Goal: Task Accomplishment & Management: Use online tool/utility

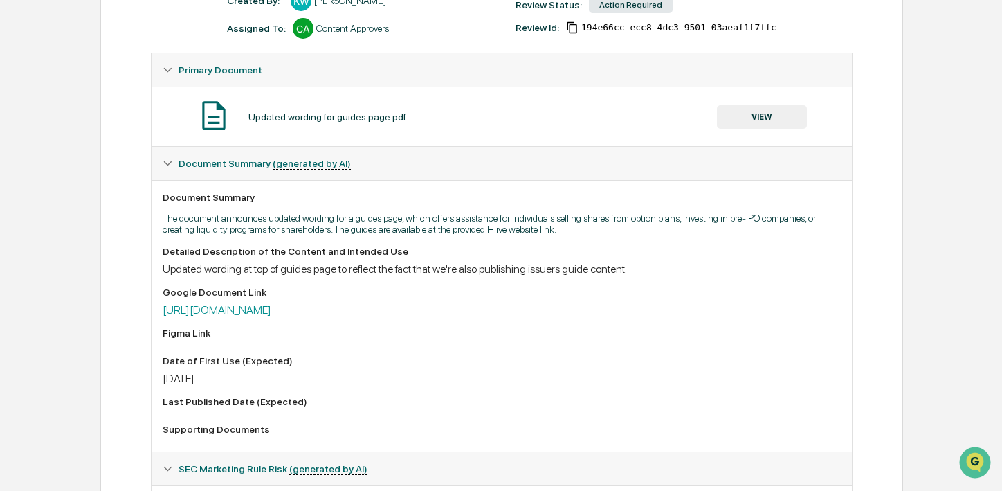
scroll to position [222, 0]
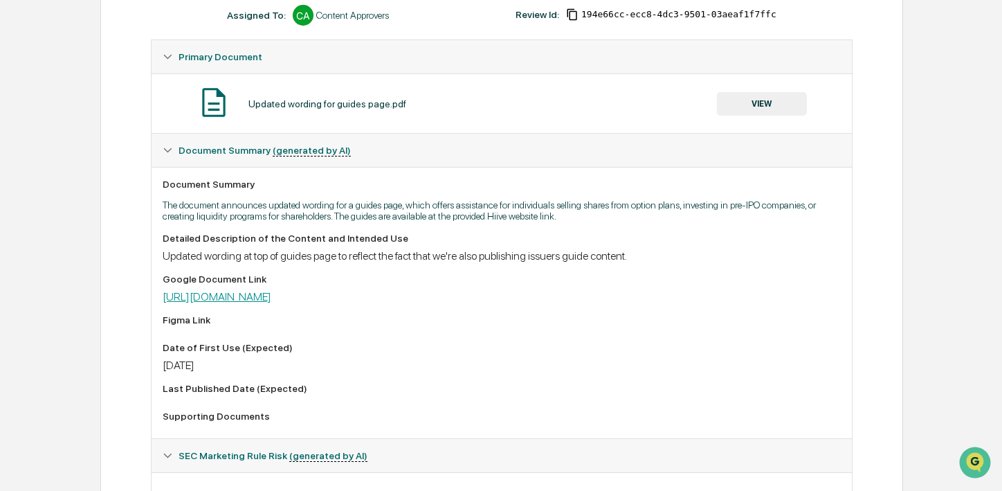
click at [271, 297] on link "[URL][DOMAIN_NAME]" at bounding box center [217, 296] width 109 height 13
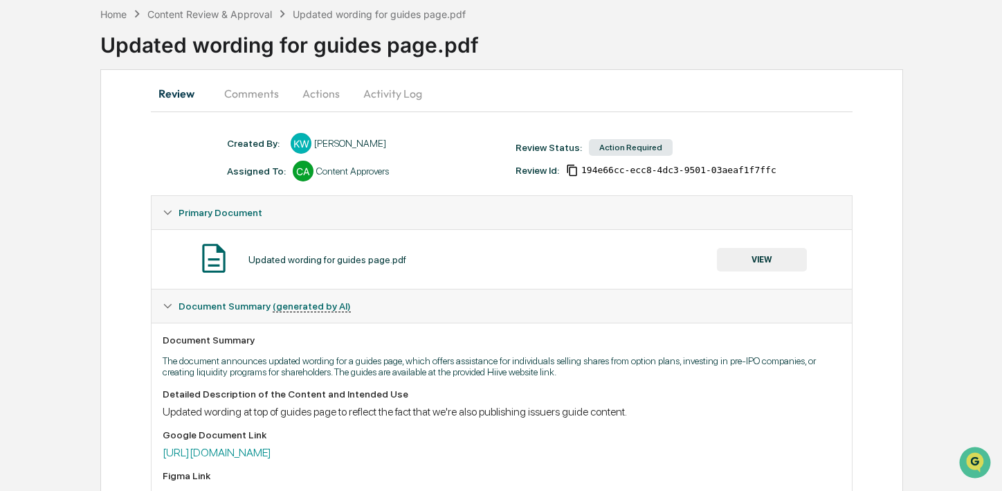
scroll to position [0, 0]
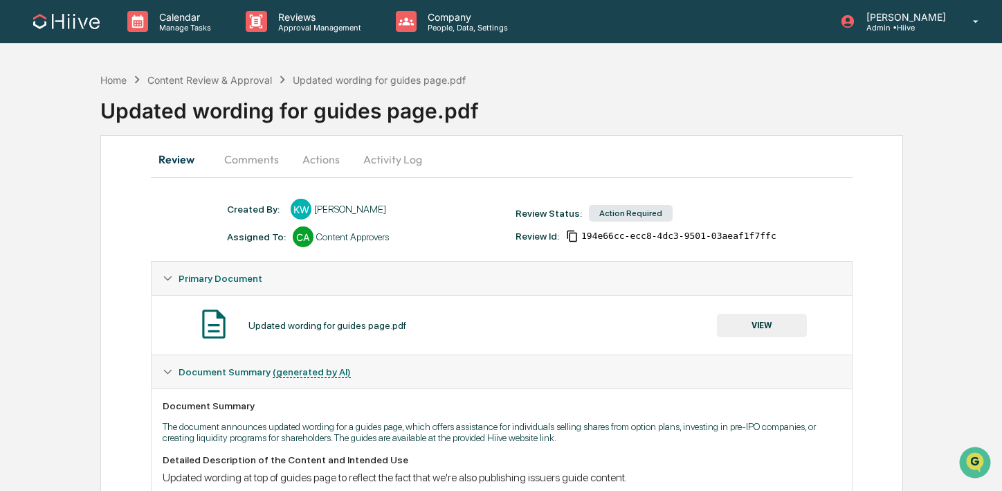
click at [258, 165] on button "Comments" at bounding box center [251, 159] width 77 height 33
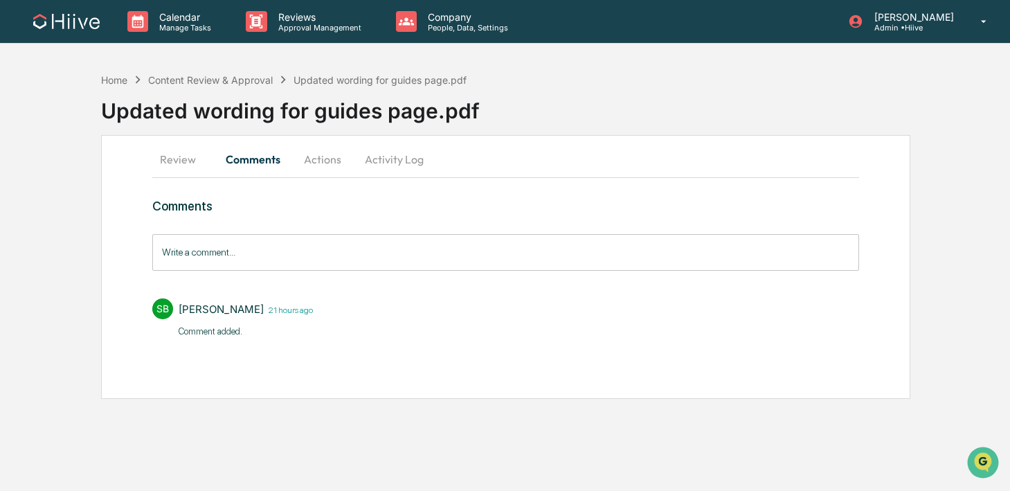
click at [166, 162] on button "Review" at bounding box center [183, 159] width 62 height 33
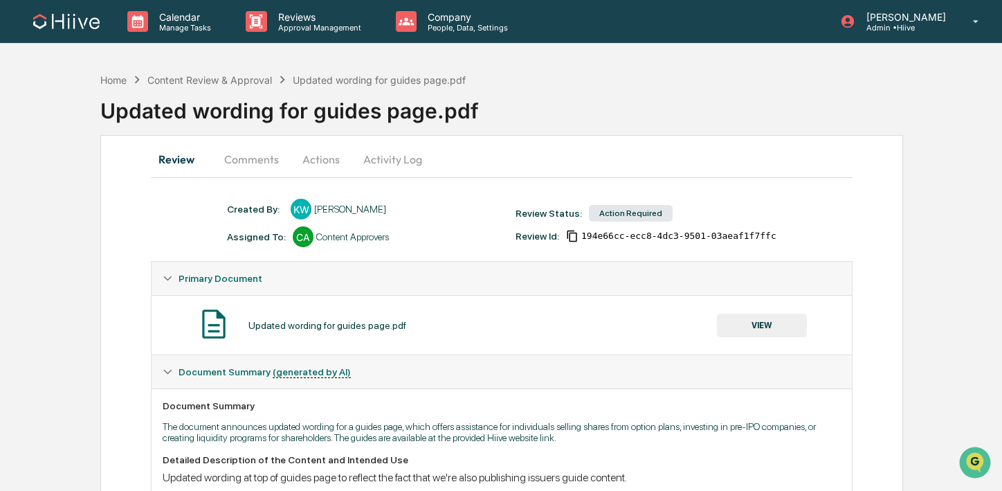
click at [774, 330] on button "VIEW" at bounding box center [762, 326] width 90 height 24
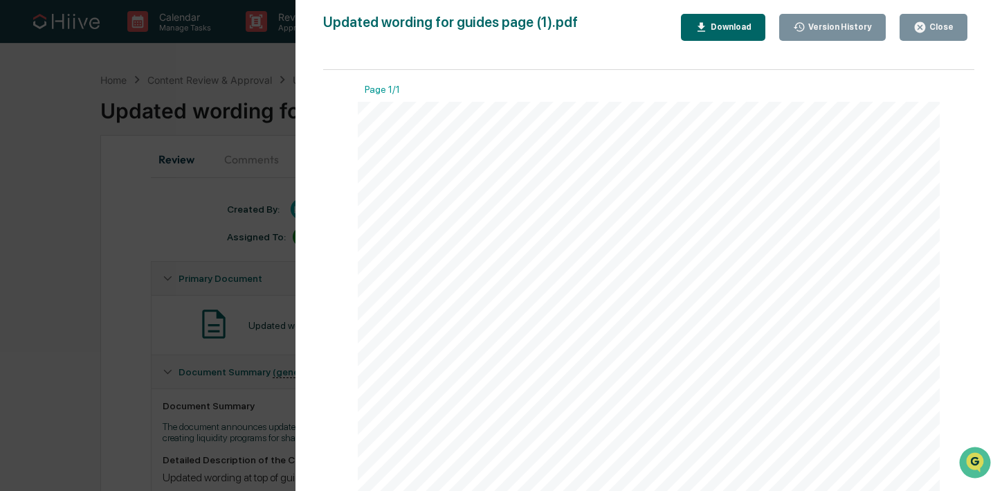
scroll to position [9, 0]
click at [269, 353] on div "Version History [DATE] 03:37 PM [PERSON_NAME] [DATE] 08:33 PM [PERSON_NAME] Upd…" at bounding box center [501, 245] width 1002 height 491
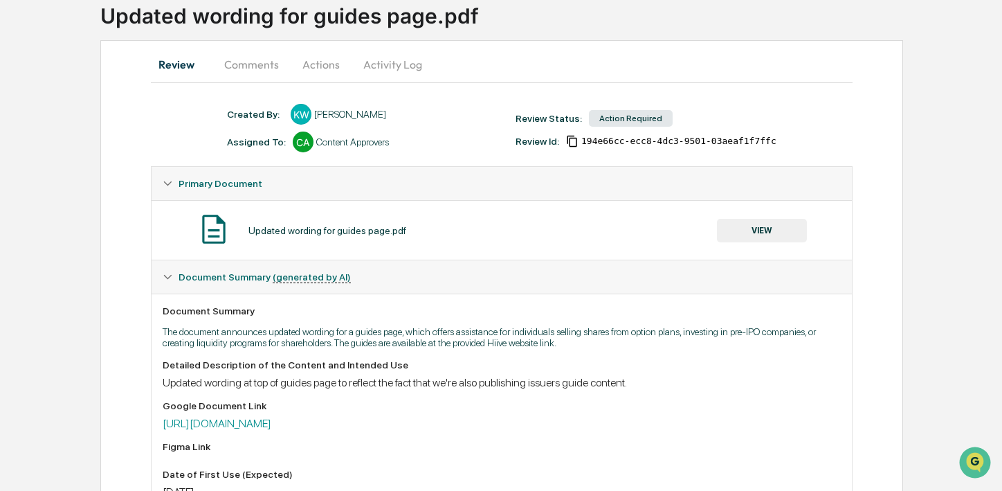
scroll to position [195, 0]
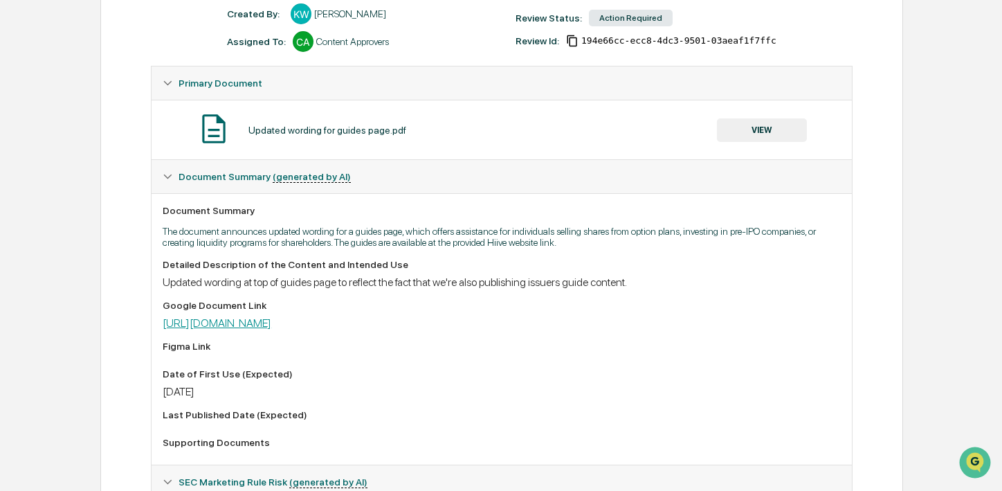
click at [271, 324] on link "[URL][DOMAIN_NAME]" at bounding box center [217, 322] width 109 height 13
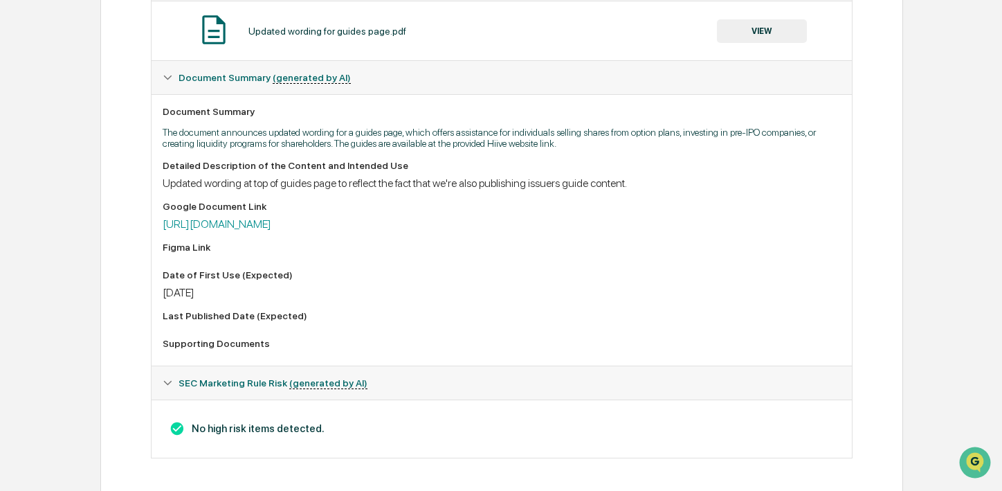
scroll to position [0, 0]
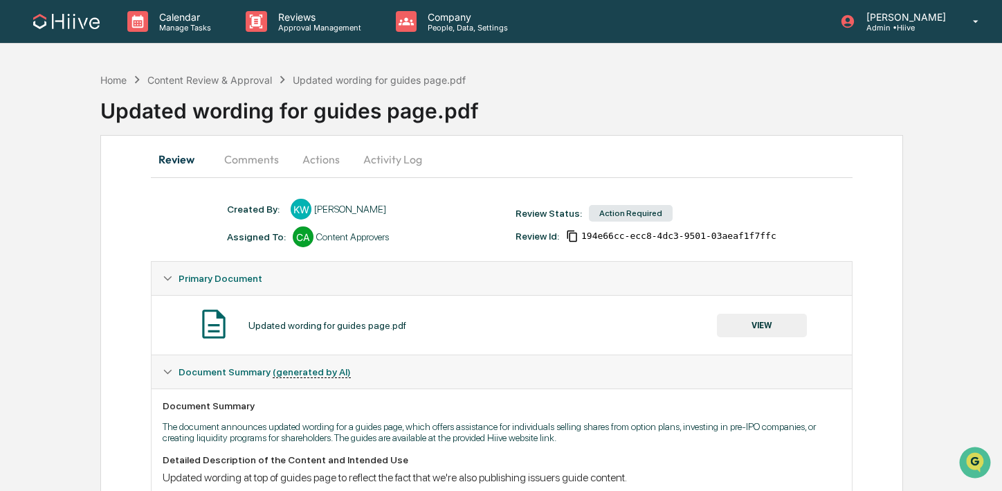
click at [393, 161] on button "Activity Log" at bounding box center [392, 159] width 81 height 33
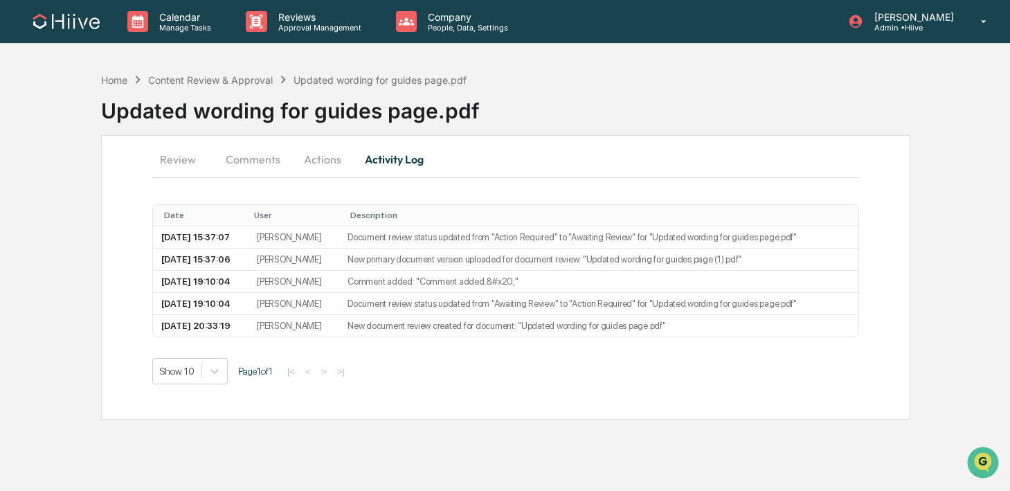
click at [316, 170] on button "Actions" at bounding box center [322, 159] width 62 height 33
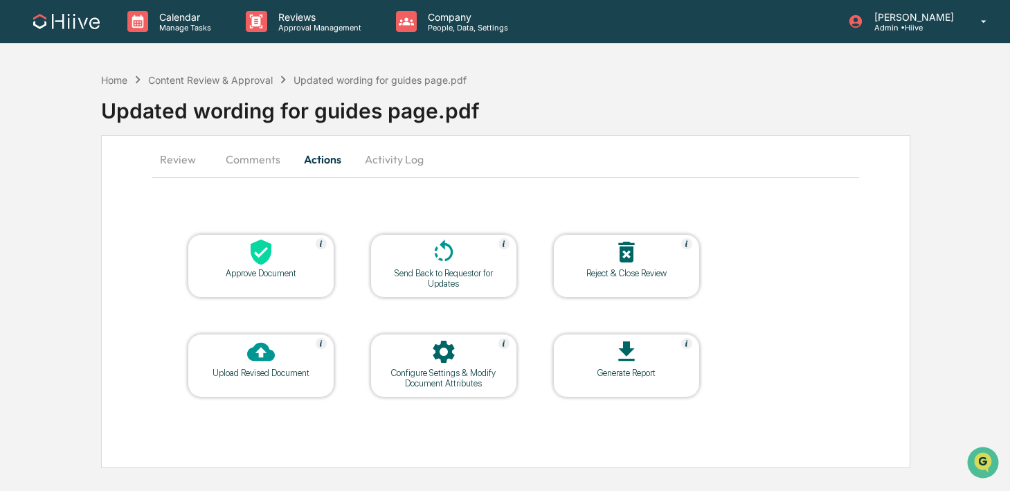
click at [263, 357] on icon at bounding box center [261, 352] width 28 height 19
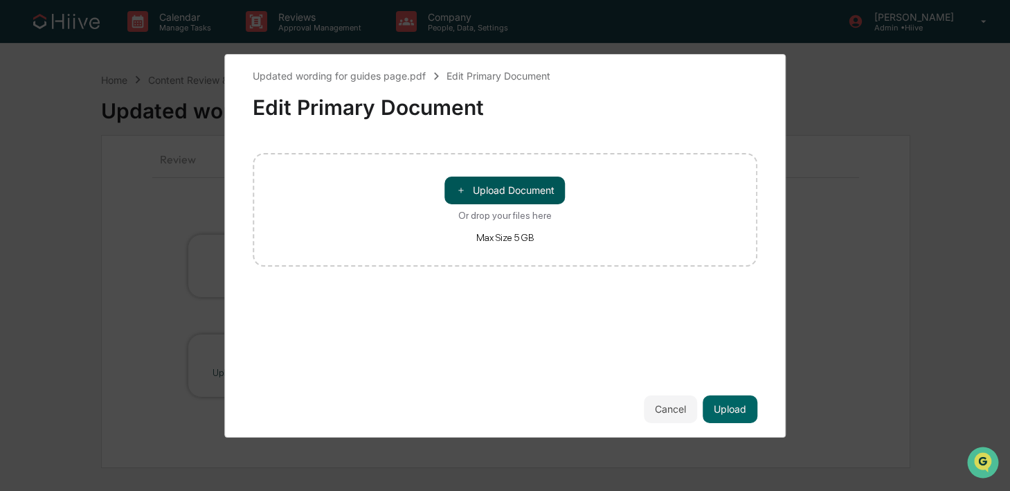
click at [461, 192] on span "＋" at bounding box center [461, 189] width 10 height 13
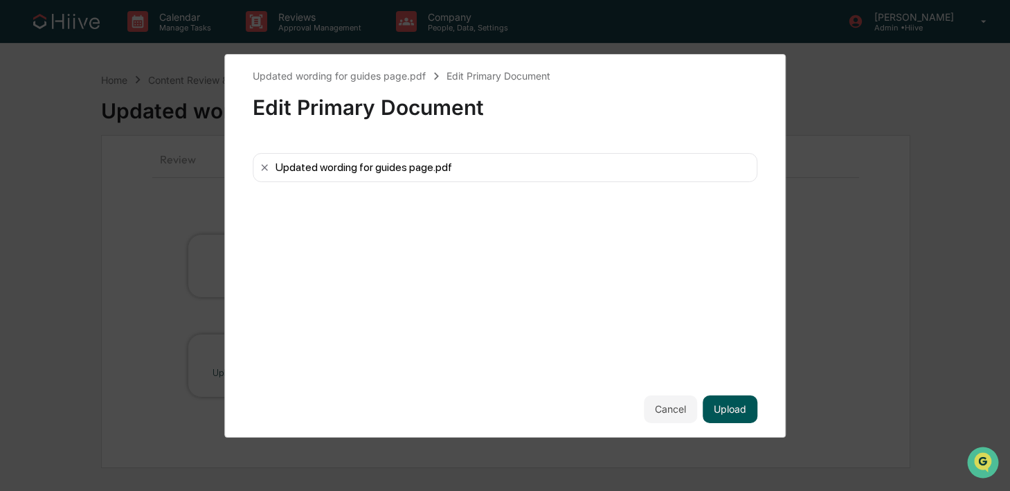
click at [728, 417] on button "Upload" at bounding box center [730, 409] width 55 height 28
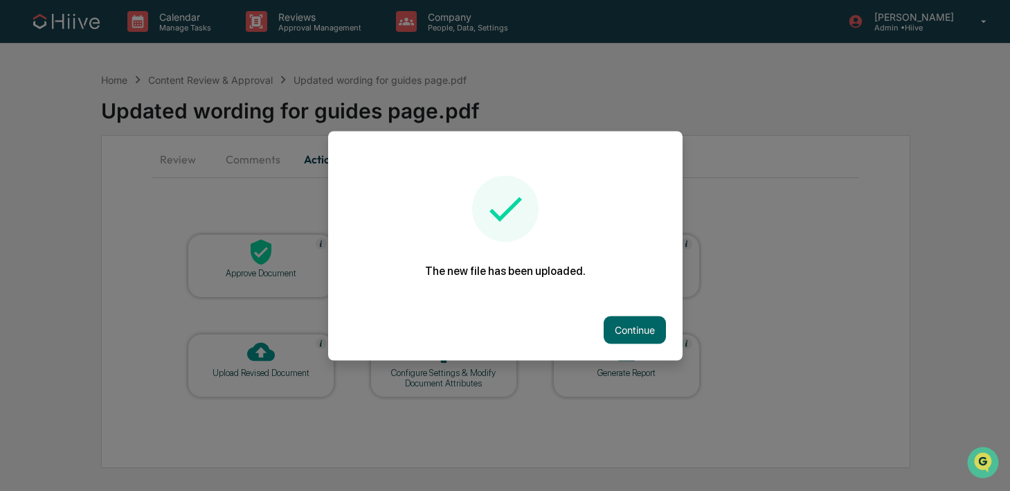
click at [785, 156] on div at bounding box center [505, 245] width 1010 height 491
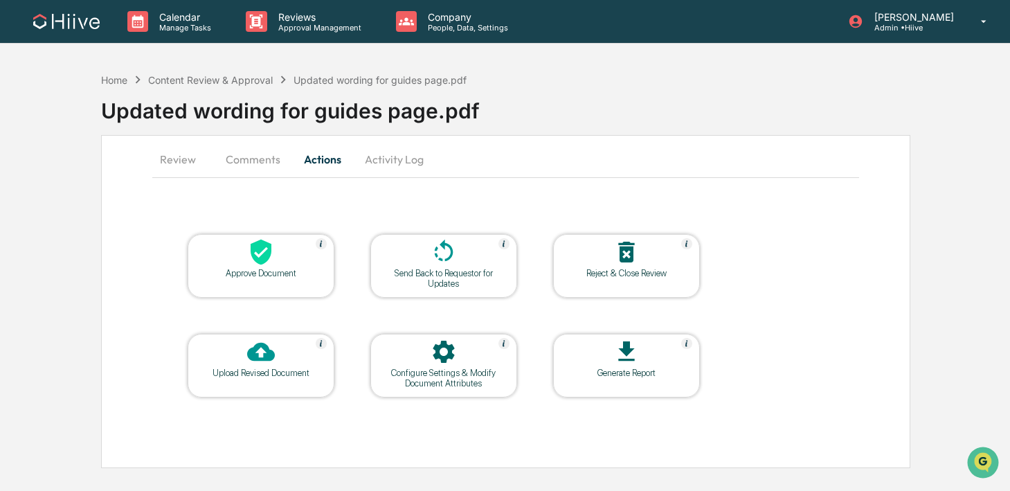
click at [300, 44] on div "Calendar Manage Tasks Reviews Approval Management Company People, Data, Setting…" at bounding box center [505, 245] width 1010 height 491
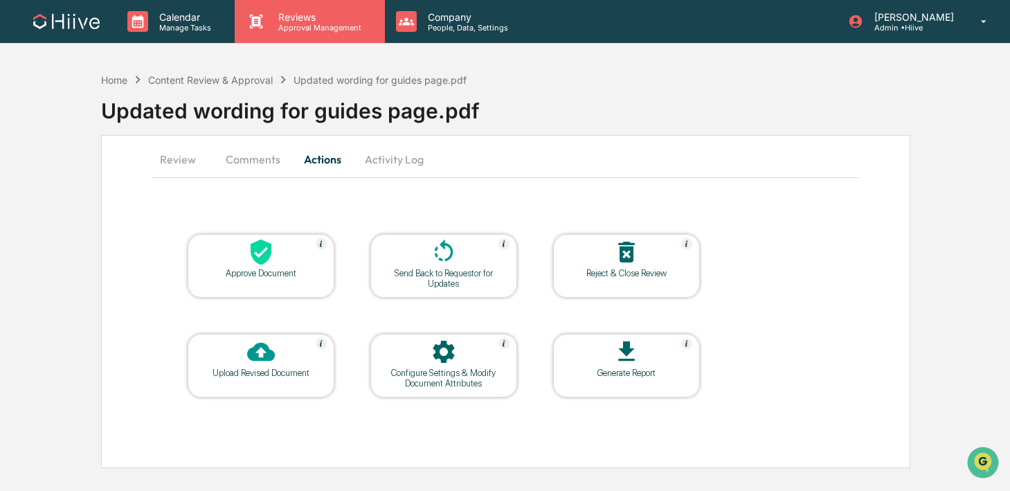
click at [294, 26] on p "Approval Management" at bounding box center [317, 28] width 101 height 10
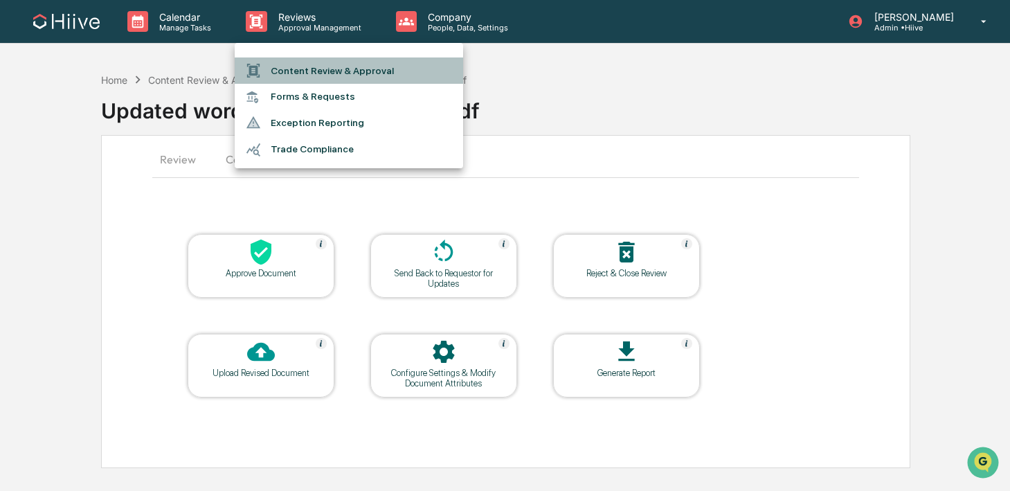
click at [280, 65] on li "Content Review & Approval" at bounding box center [349, 70] width 228 height 26
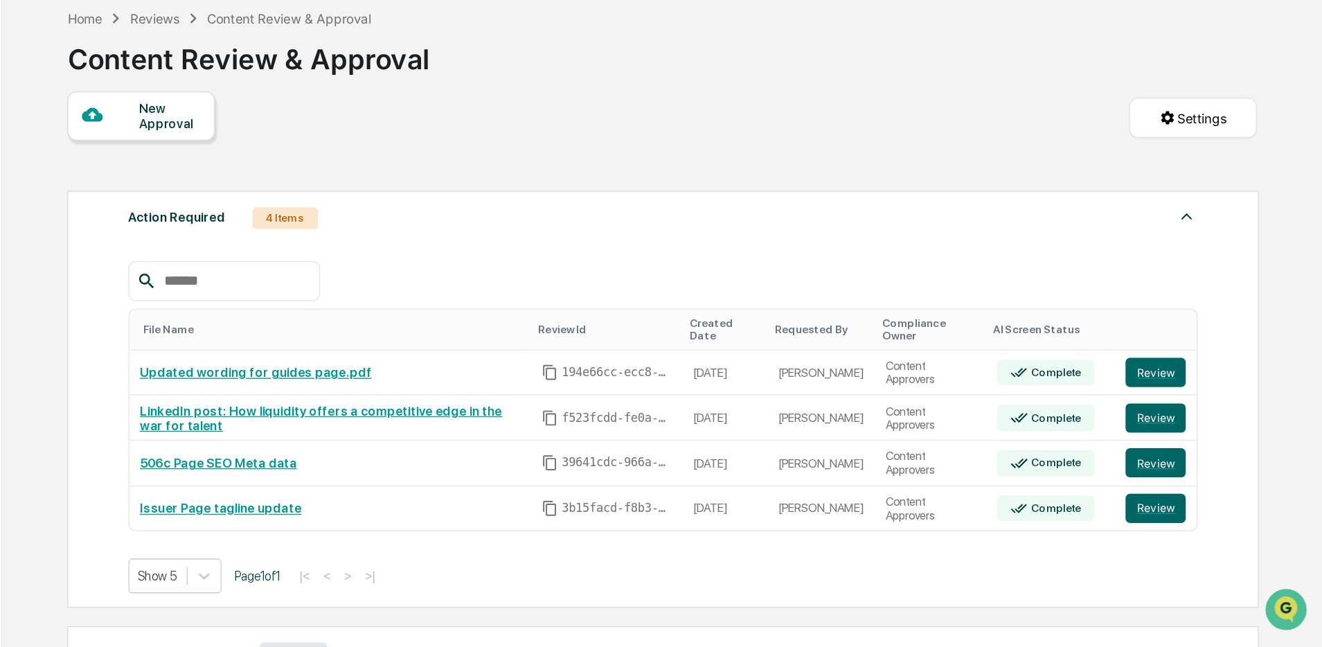
scroll to position [123, 0]
